Goal: Information Seeking & Learning: Learn about a topic

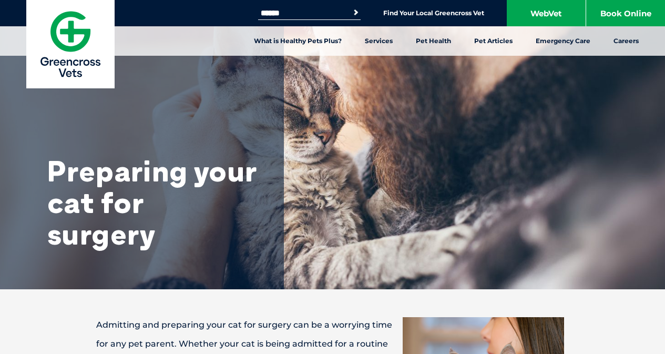
drag, startPoint x: 672, startPoint y: 39, endPoint x: 672, endPoint y: -46, distance: 84.6
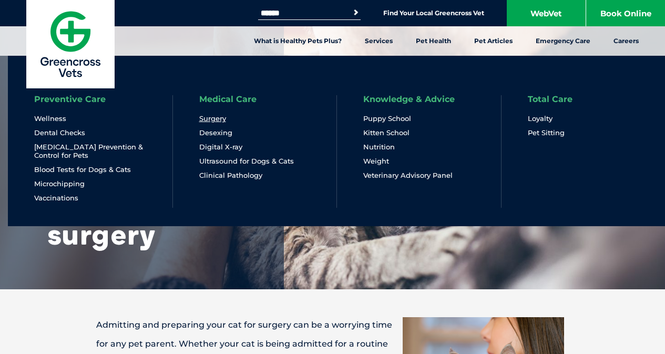
click at [207, 121] on link "Surgery" at bounding box center [212, 118] width 27 height 9
